Goal: Task Accomplishment & Management: Complete application form

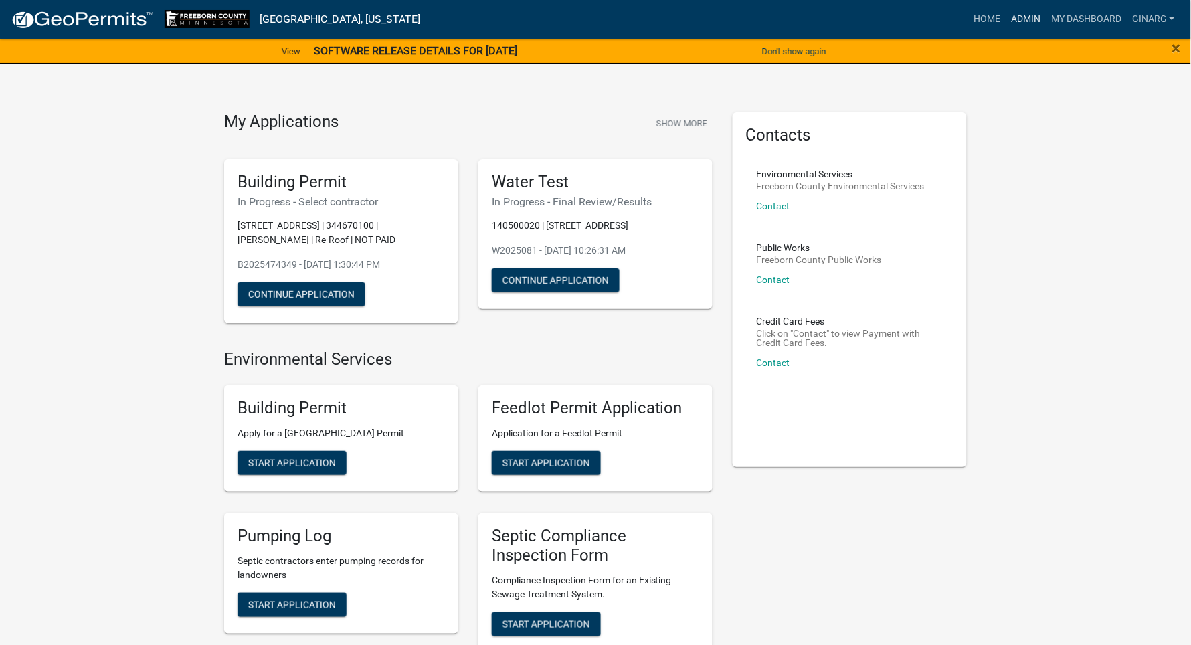
click at [1005, 21] on link "Admin" at bounding box center [1025, 19] width 40 height 25
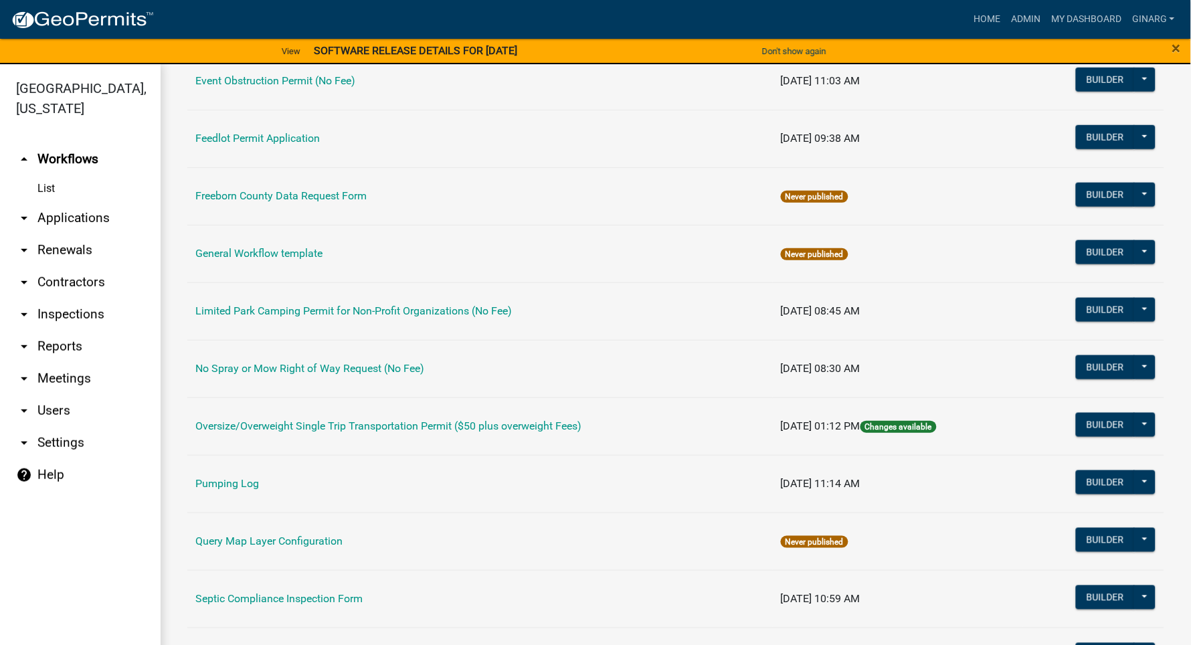
scroll to position [301, 0]
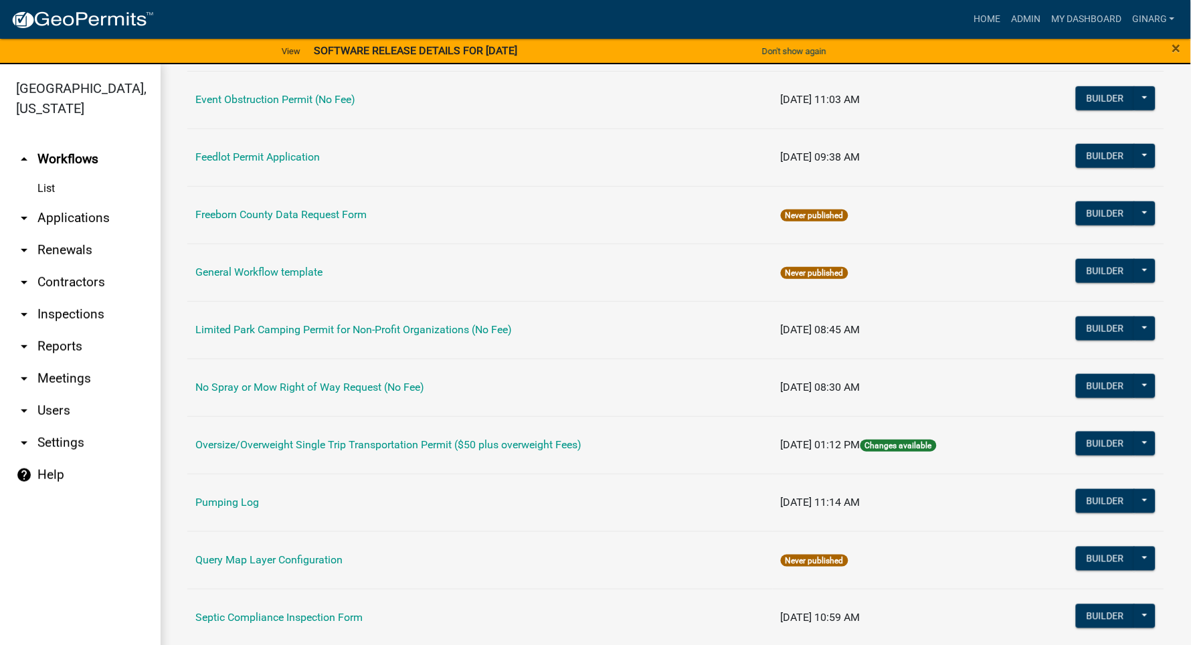
click at [268, 48] on link "Building Permit" at bounding box center [231, 41] width 72 height 13
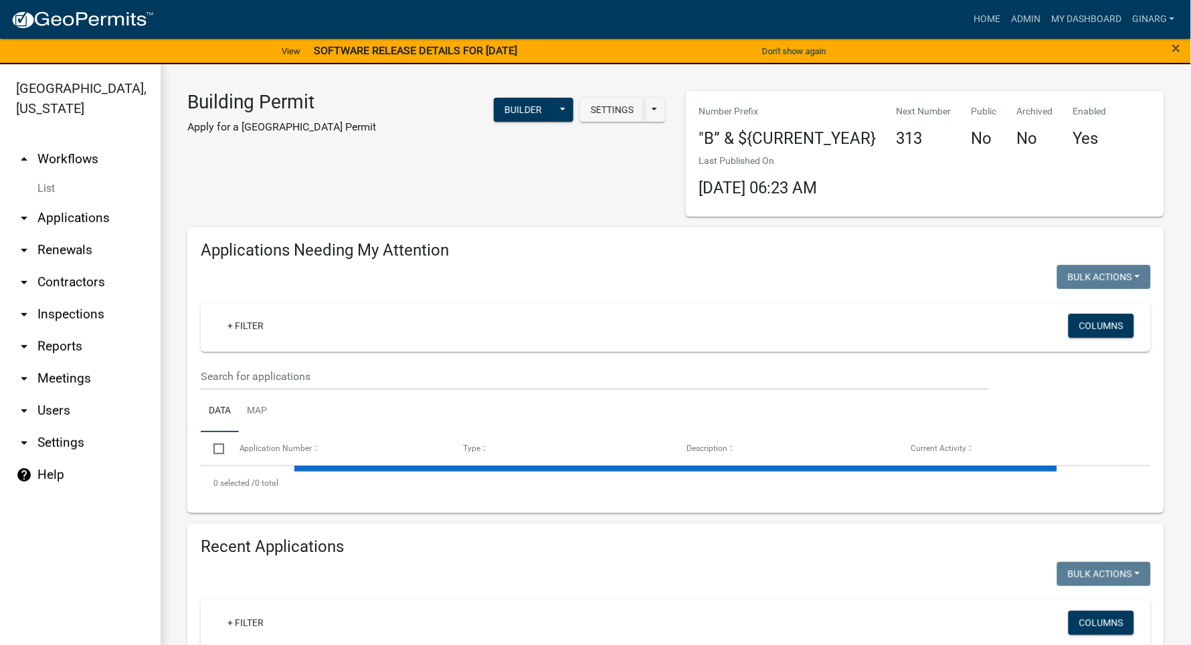
select select "3: 100"
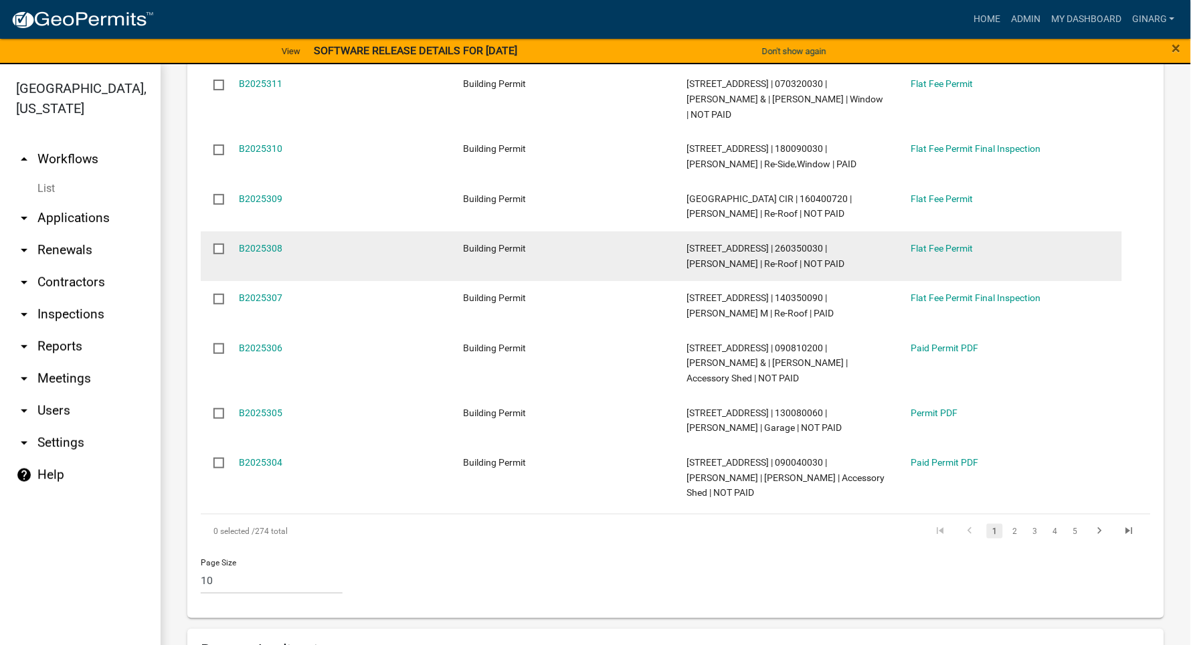
scroll to position [502, 0]
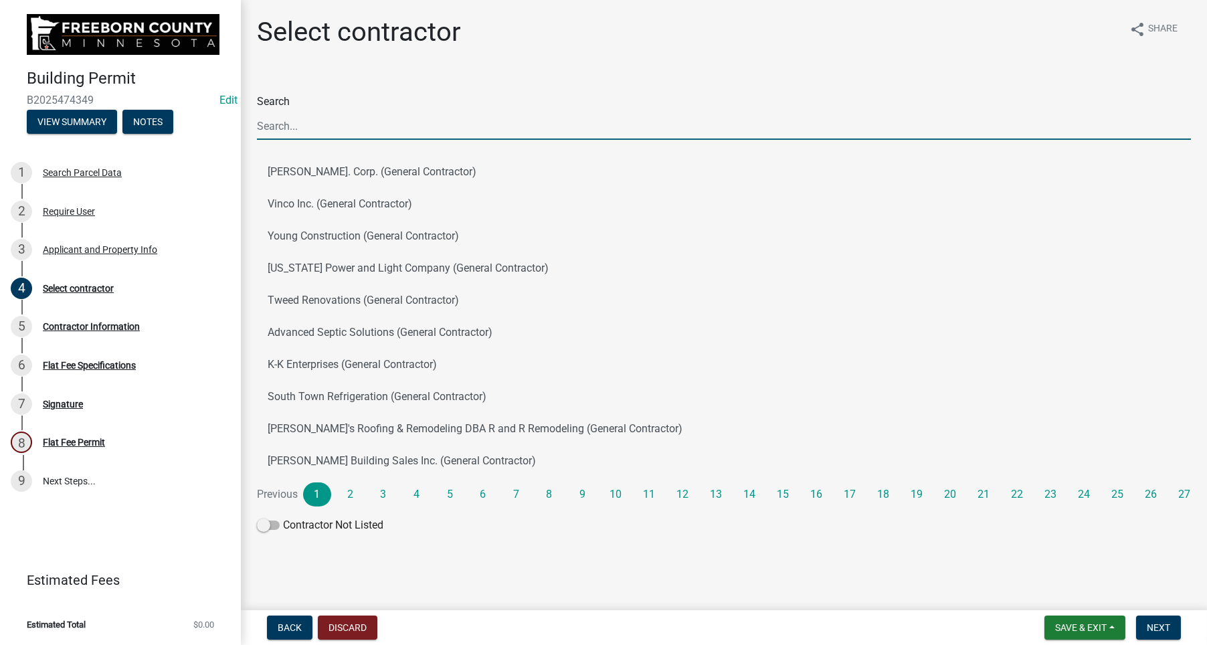
click at [318, 140] on input "Search" at bounding box center [724, 125] width 934 height 27
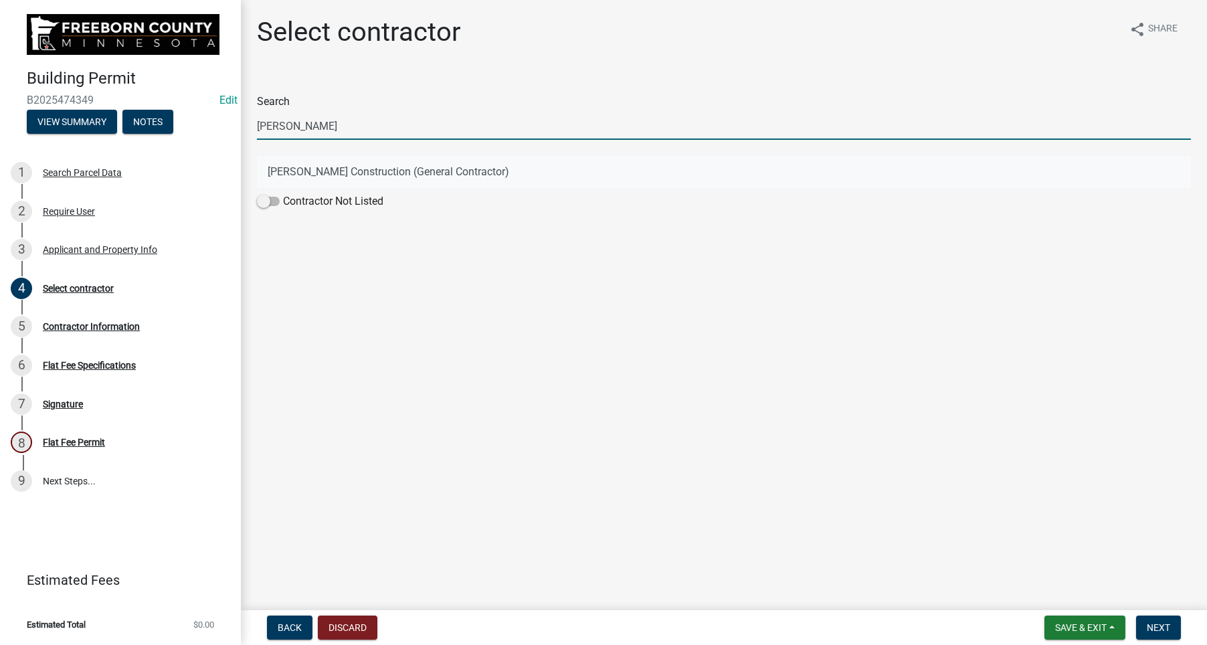
type input "[PERSON_NAME]"
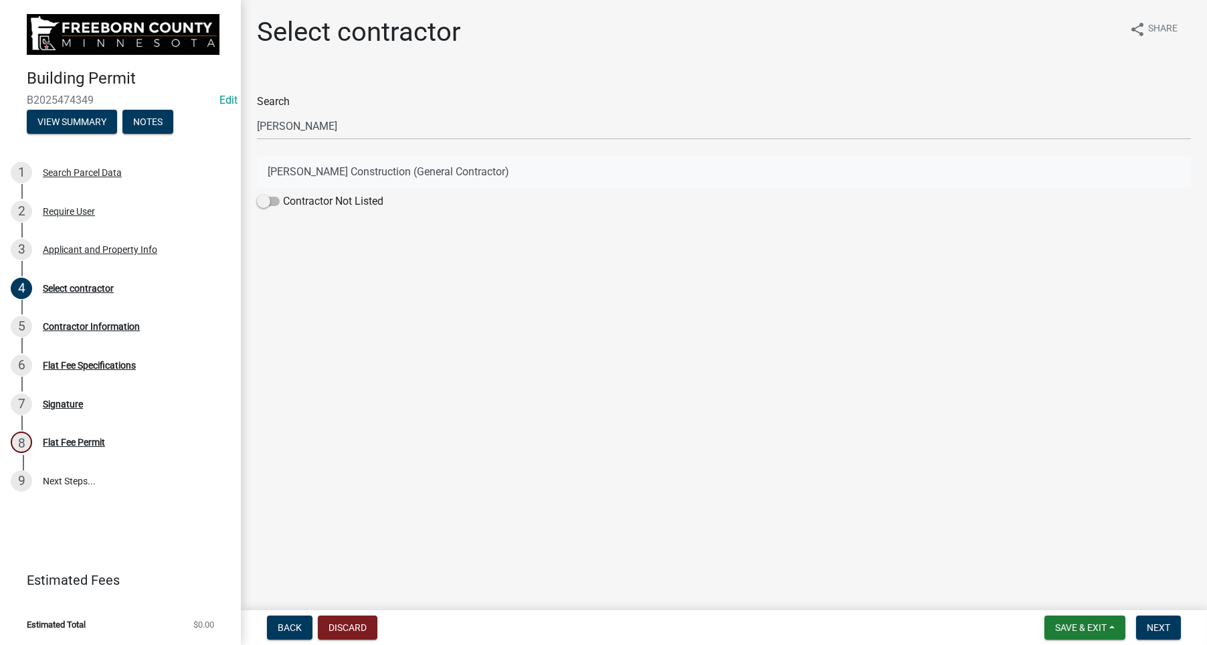
click at [290, 188] on button "[PERSON_NAME] Construction (General Contractor)" at bounding box center [724, 172] width 934 height 32
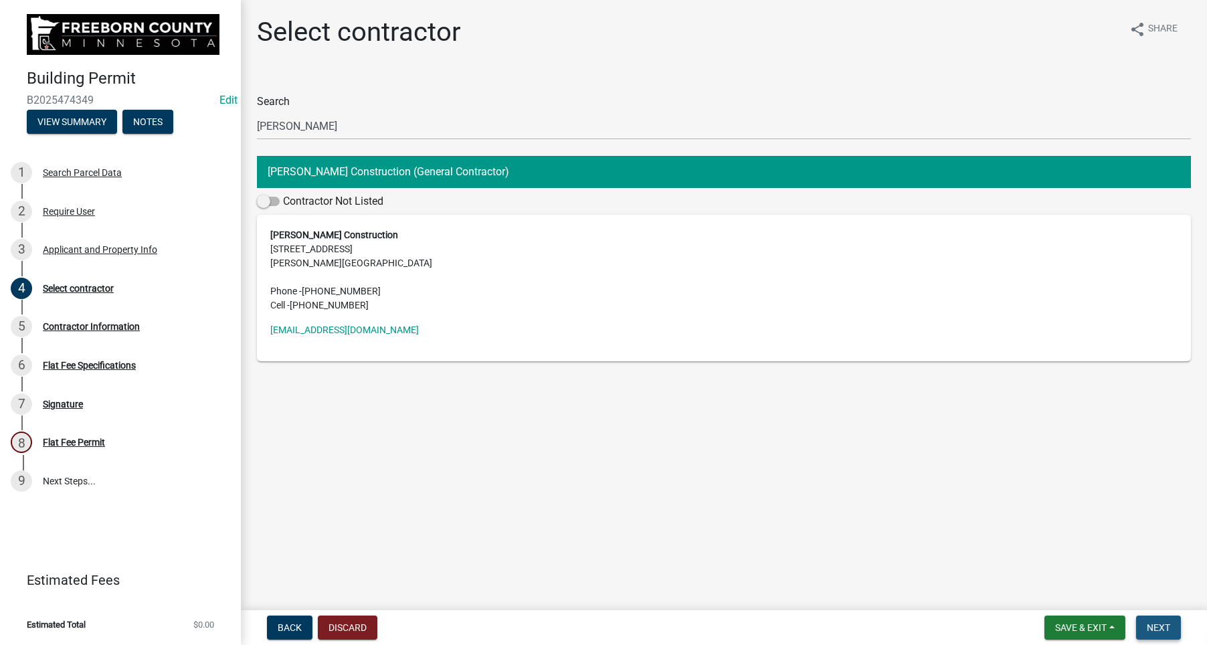
click at [1147, 622] on span "Next" at bounding box center [1158, 627] width 23 height 11
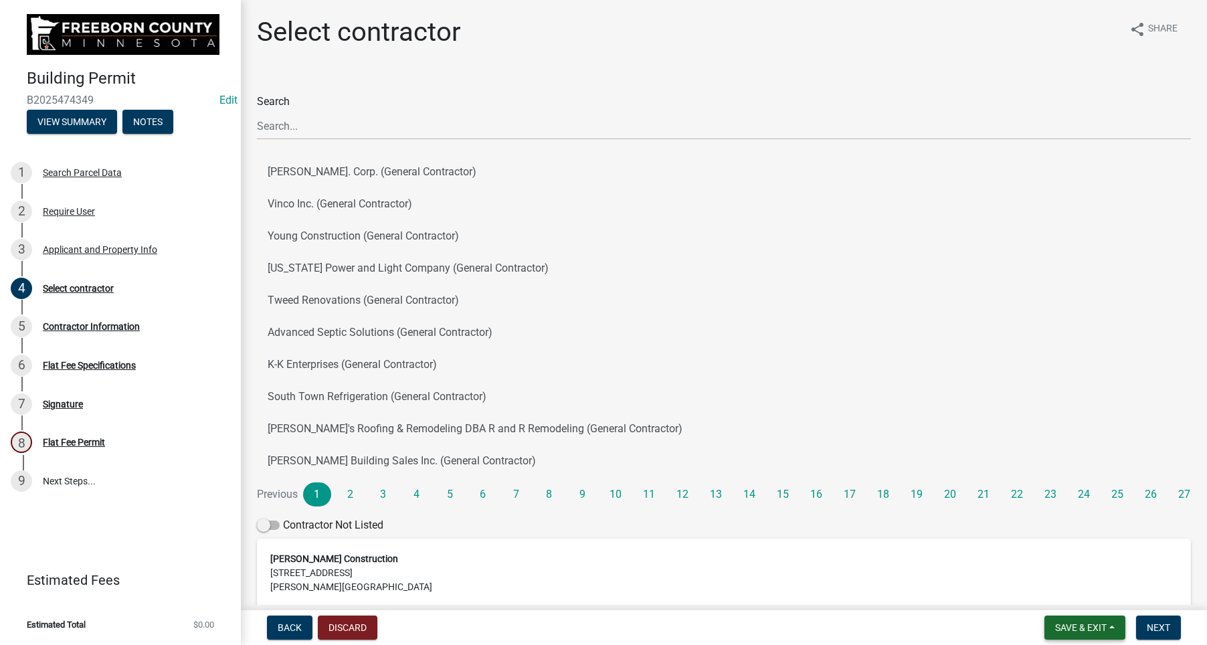
click at [1055, 622] on span "Save & Exit" at bounding box center [1081, 627] width 52 height 11
click at [1018, 565] on button "Save & Exit" at bounding box center [1071, 581] width 107 height 32
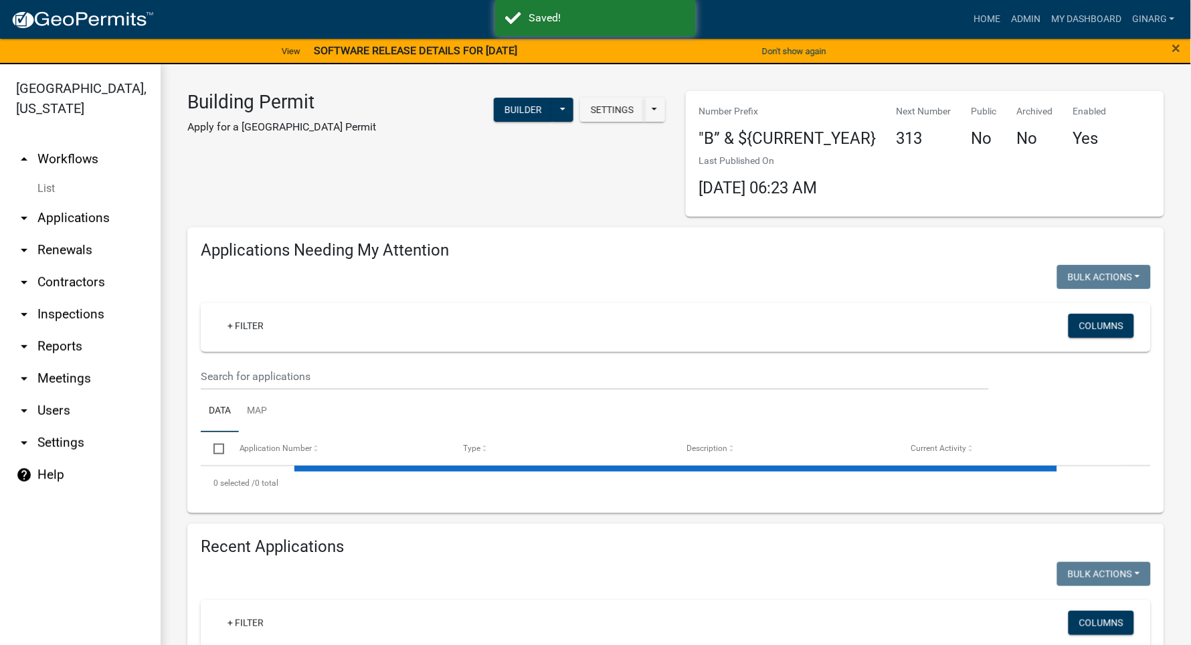
select select "3: 100"
